Goal: Task Accomplishment & Management: Complete application form

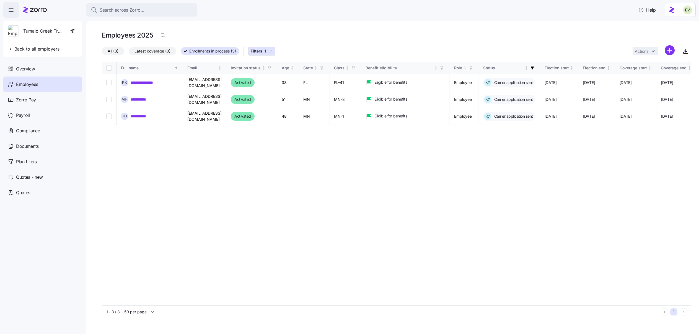
scroll to position [0, 585]
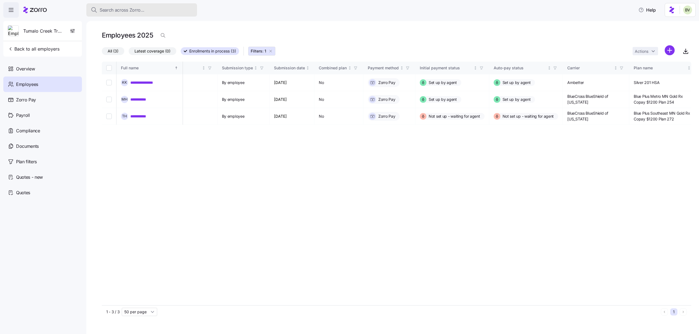
click at [149, 11] on div "Search across Zorro..." at bounding box center [142, 10] width 102 height 7
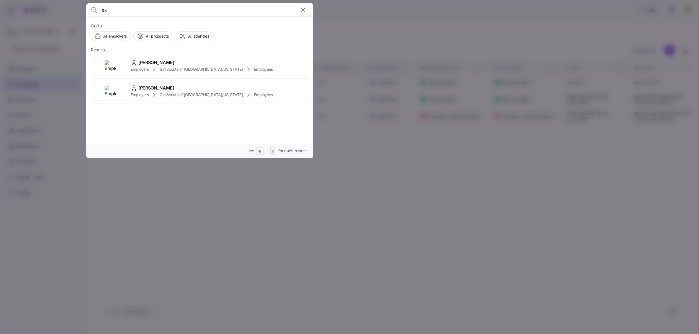
type input "e"
paste input "extropy"
type input "extropy"
click at [106, 69] on rect at bounding box center [110, 66] width 9 height 7
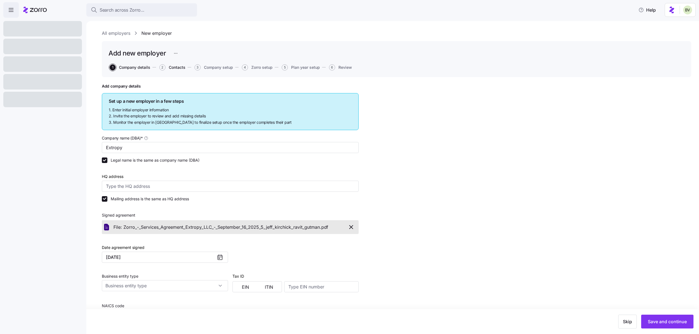
click at [178, 68] on span "Contacts" at bounding box center [177, 68] width 17 height 4
